Goal: Find contact information: Find contact information

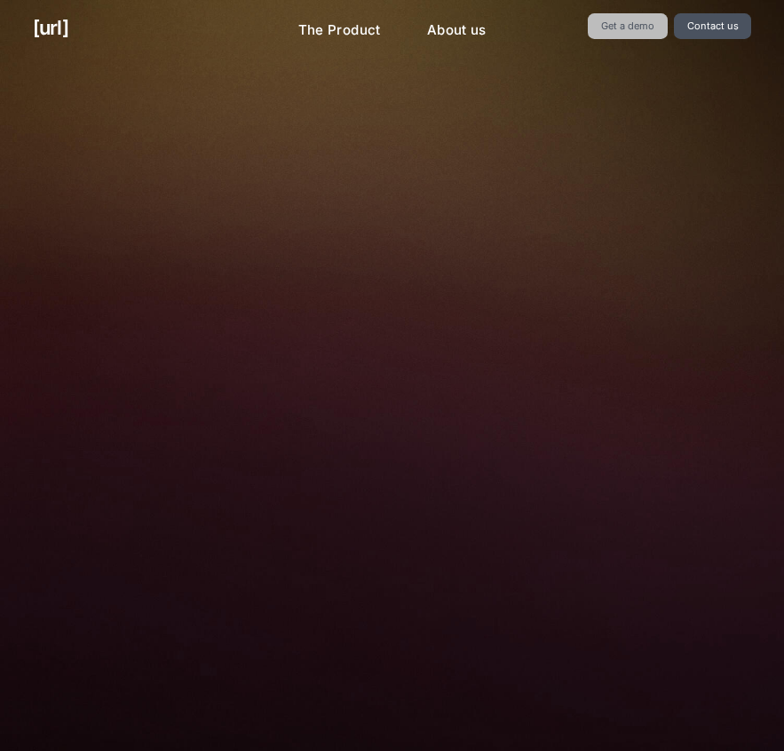
scroll to position [4982, 0]
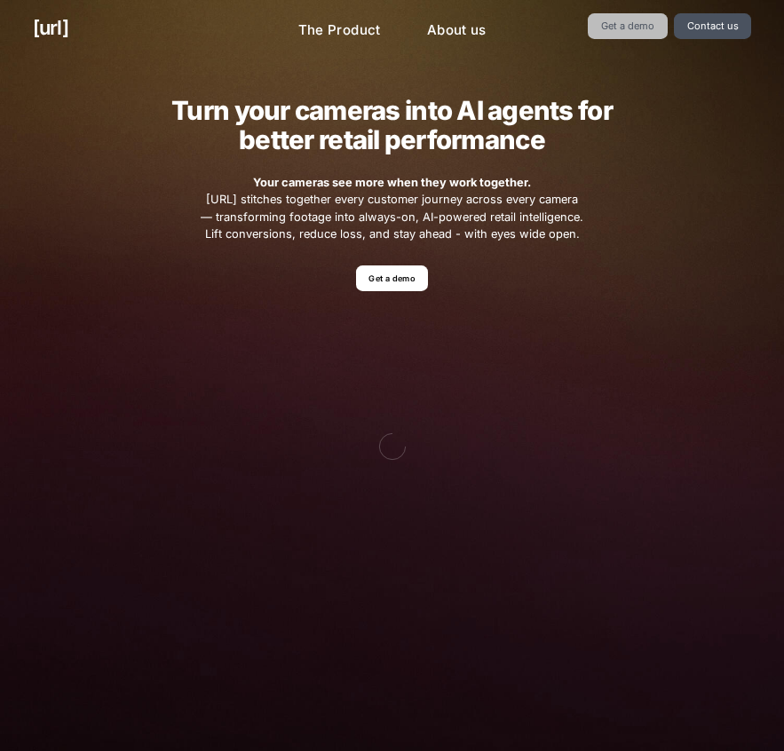
click at [655, 31] on link "Get a demo" at bounding box center [627, 26] width 79 height 26
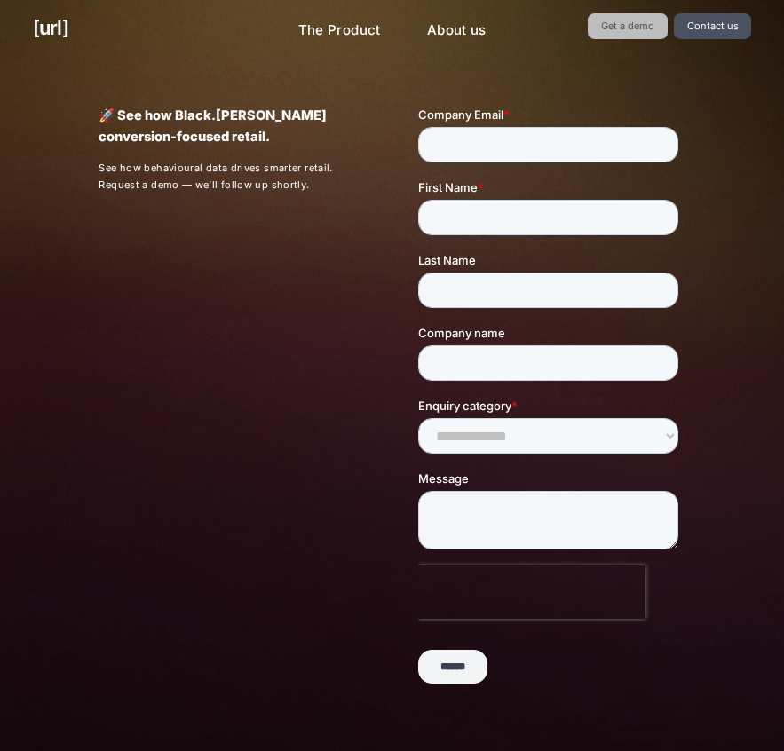
click at [620, 32] on link "Get a demo" at bounding box center [627, 26] width 79 height 26
click at [362, 36] on link "The Product" at bounding box center [339, 30] width 111 height 35
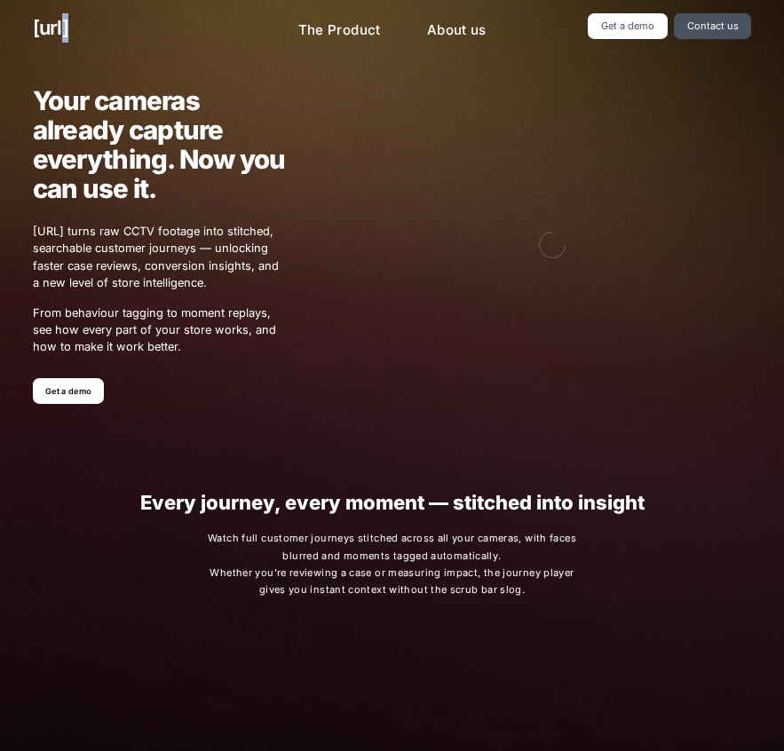
type textarea "*"
click at [66, 43] on div "black.ai The Product About us Get a demo Contact us" at bounding box center [392, 30] width 784 height 60
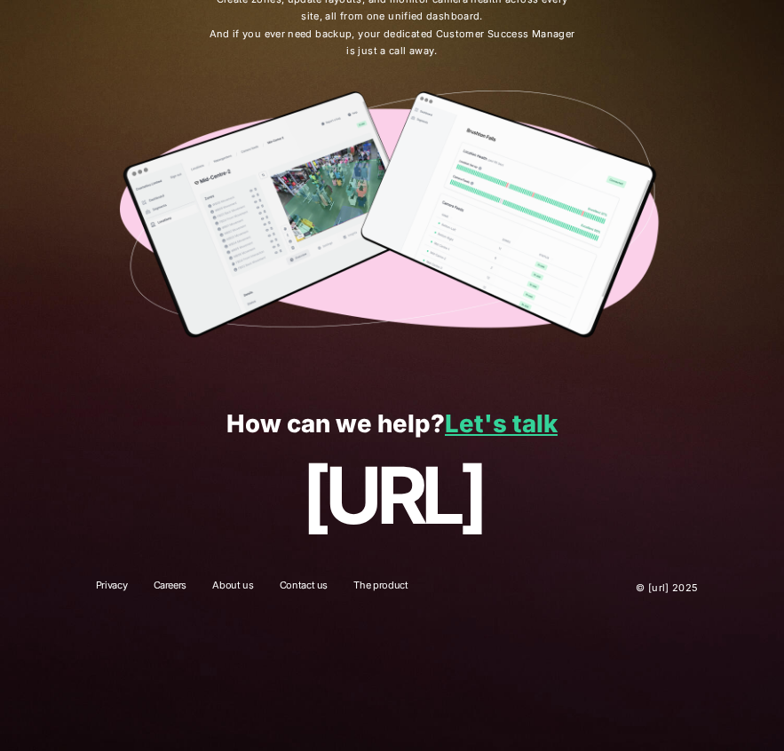
drag, startPoint x: 227, startPoint y: 225, endPoint x: 154, endPoint y: 541, distance: 324.3
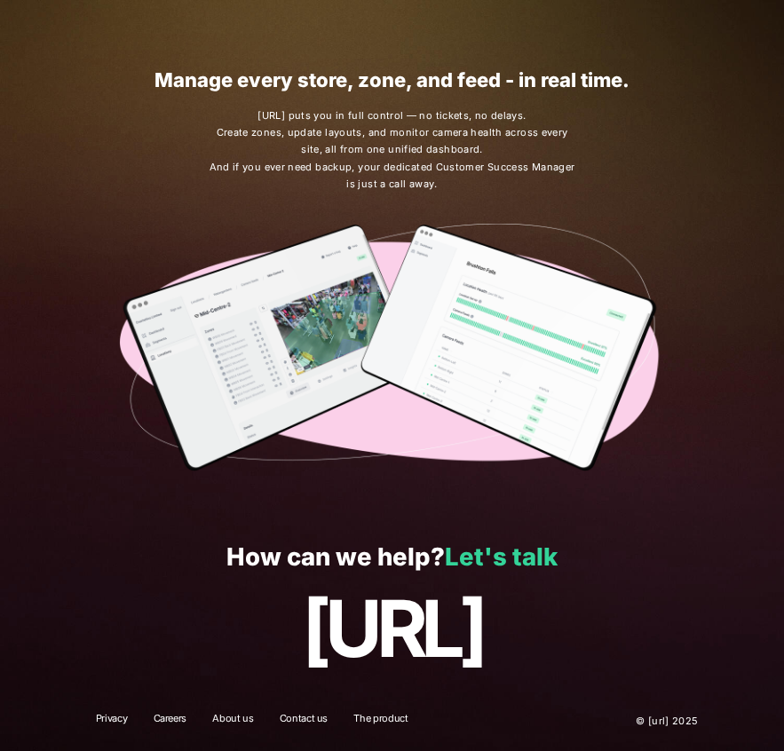
click at [516, 570] on link "Let's talk" at bounding box center [501, 556] width 113 height 30
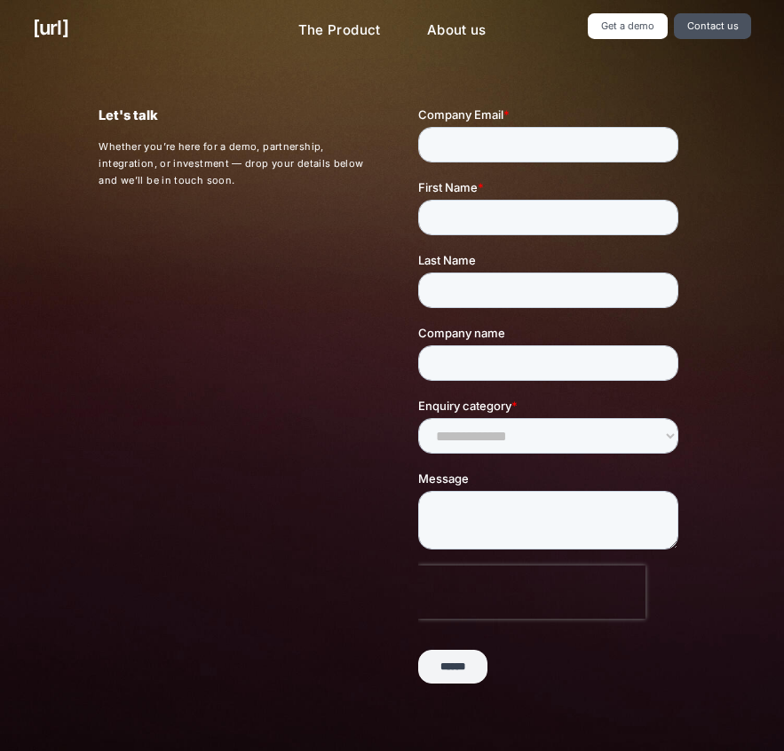
scroll to position [4982, 0]
